Goal: Task Accomplishment & Management: Manage account settings

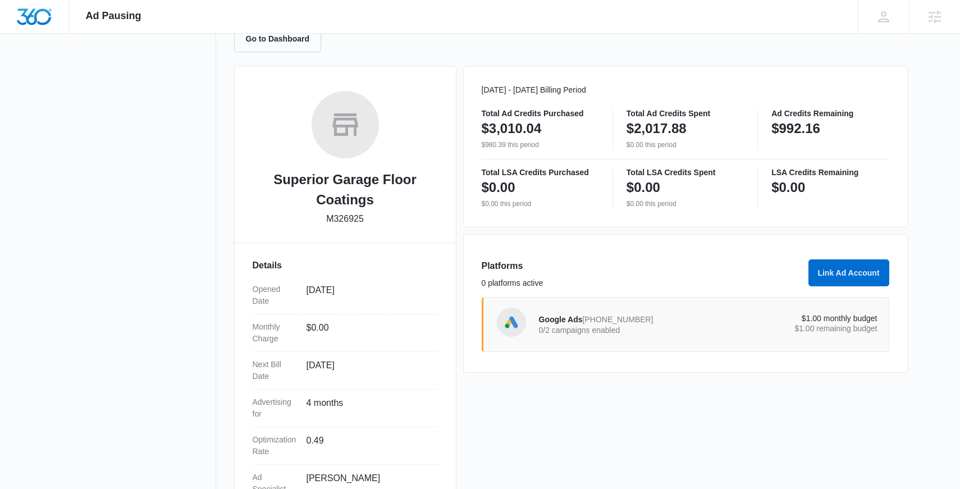
scroll to position [104, 0]
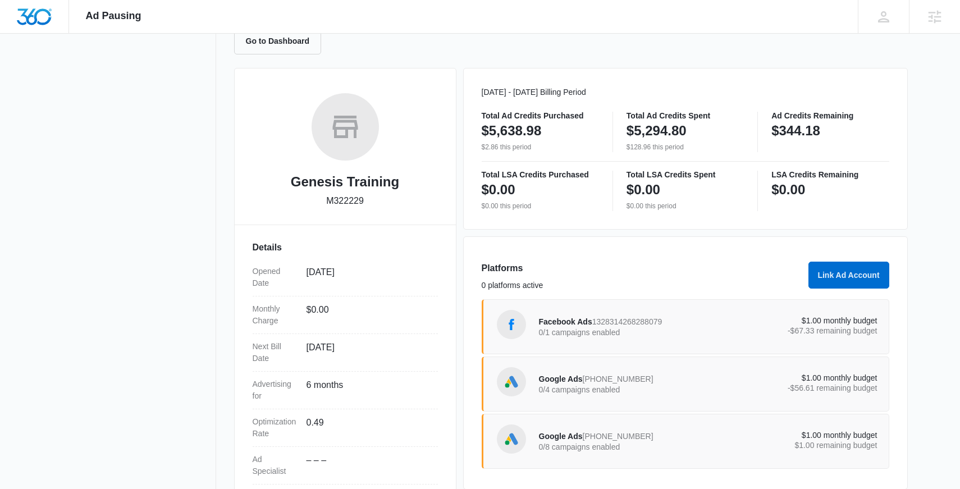
scroll to position [187, 0]
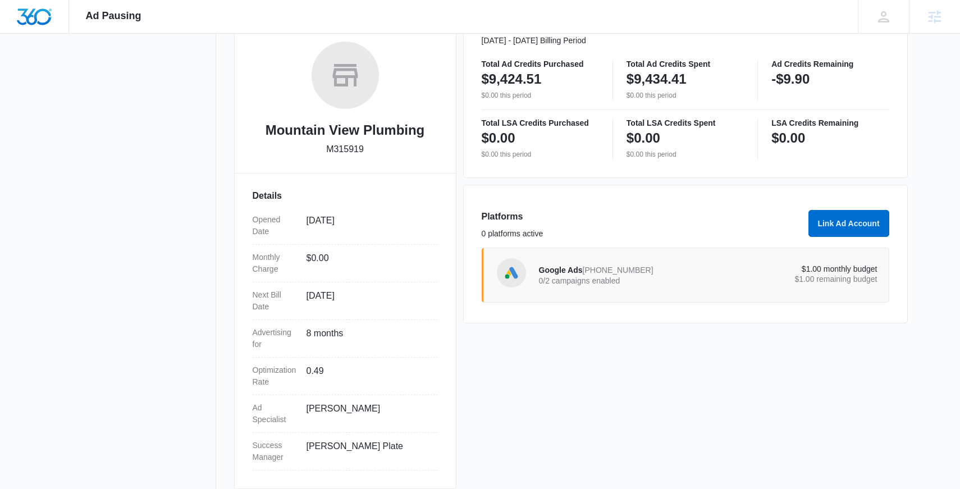
scroll to position [187, 0]
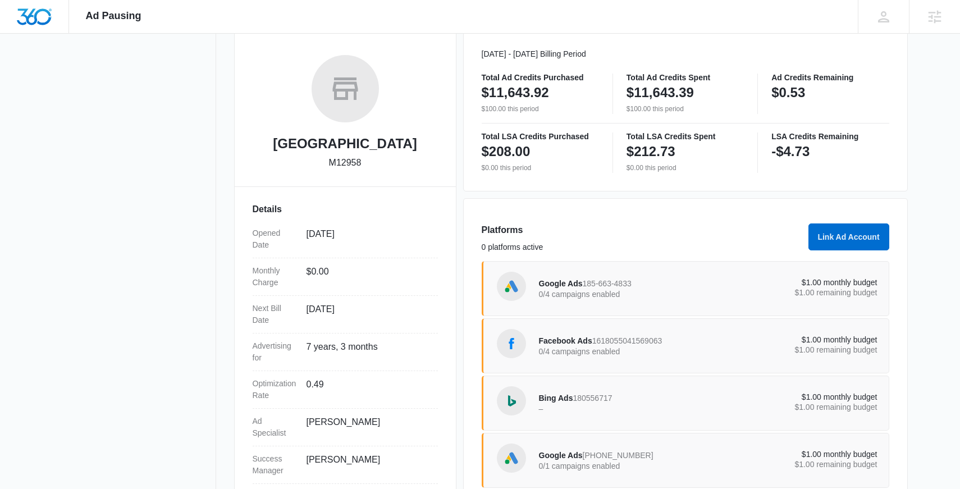
scroll to position [193, 0]
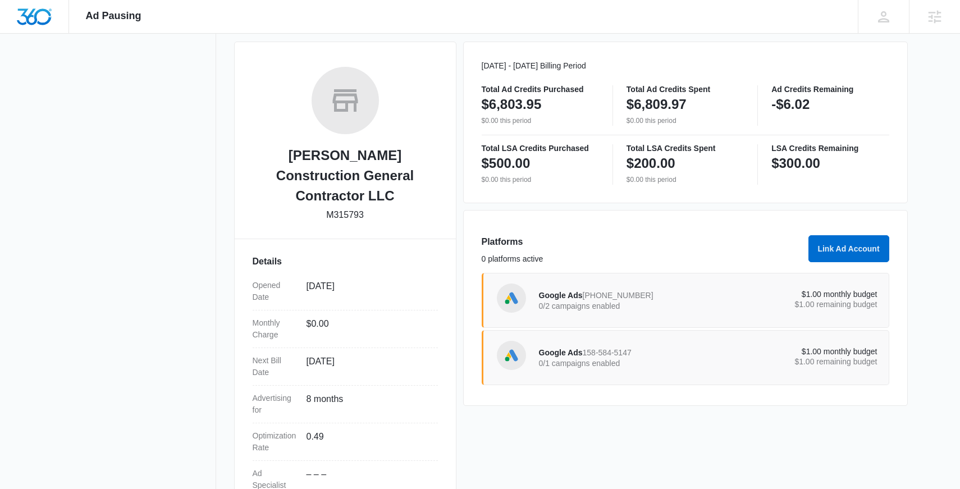
scroll to position [93, 0]
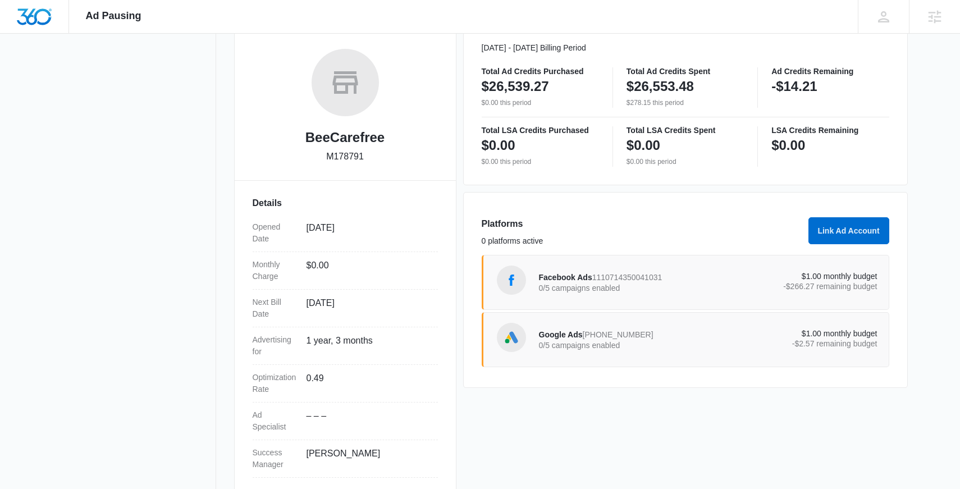
scroll to position [187, 0]
